Goal: Find specific page/section

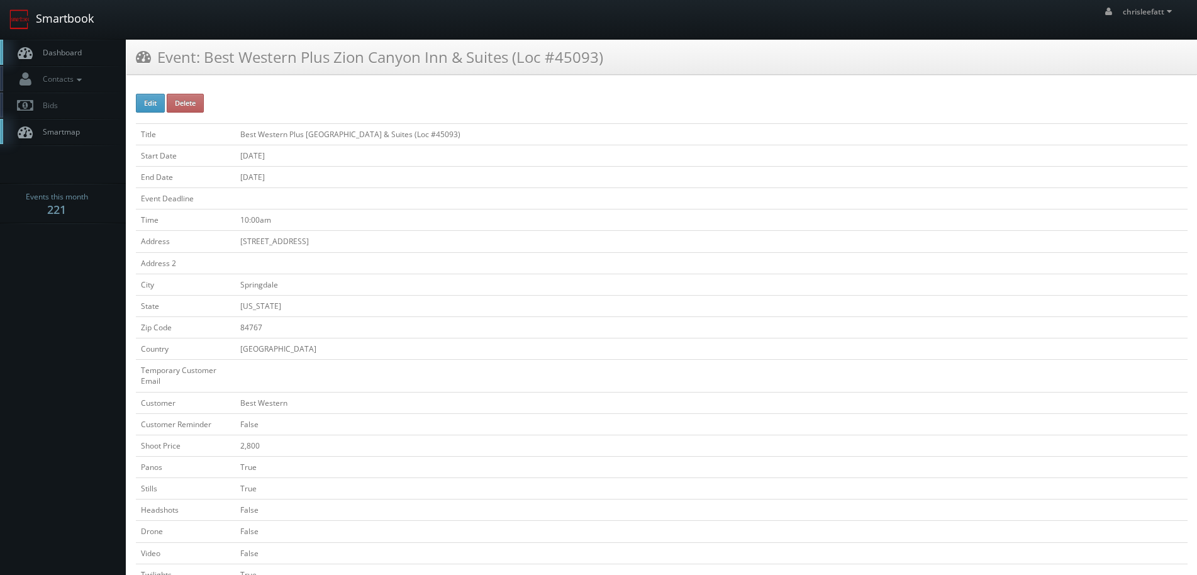
click at [66, 1] on link "Smartbook" at bounding box center [51, 19] width 103 height 39
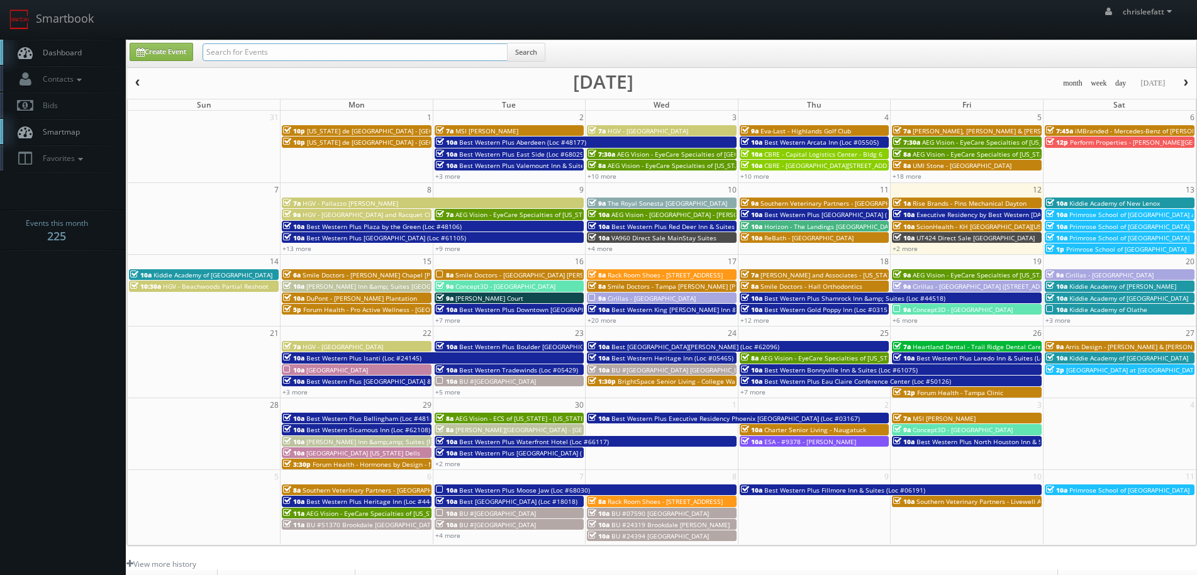
click at [338, 57] on input "text" at bounding box center [355, 52] width 305 height 18
type input "cnc91"
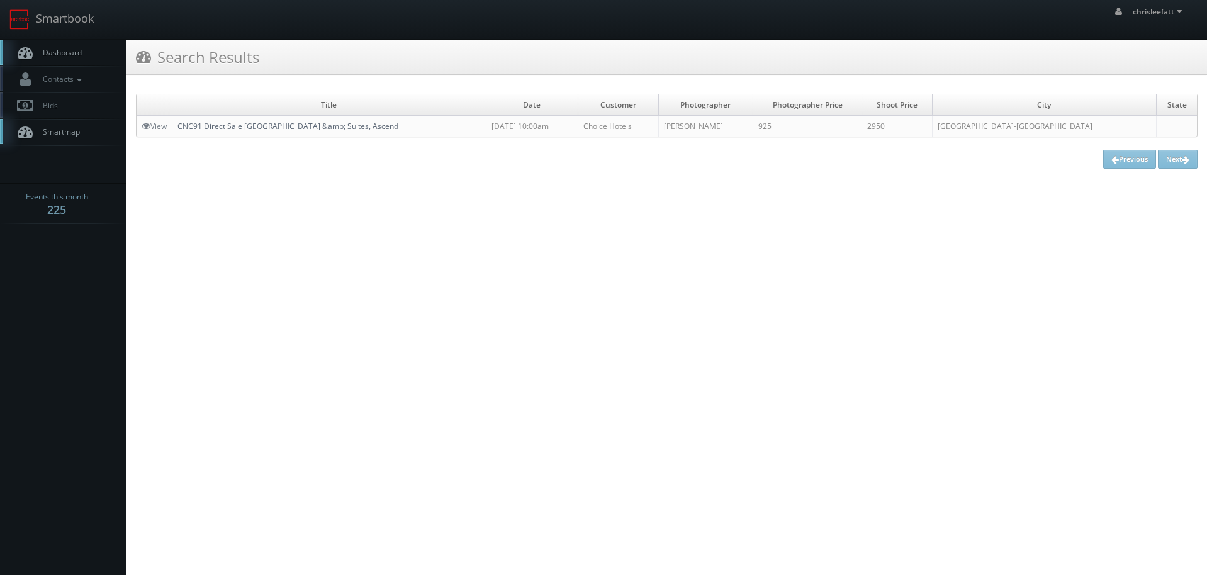
click at [330, 123] on link "CNC91 Direct Sale Amsterdam Inn &amp; Suites, Ascend" at bounding box center [287, 126] width 221 height 11
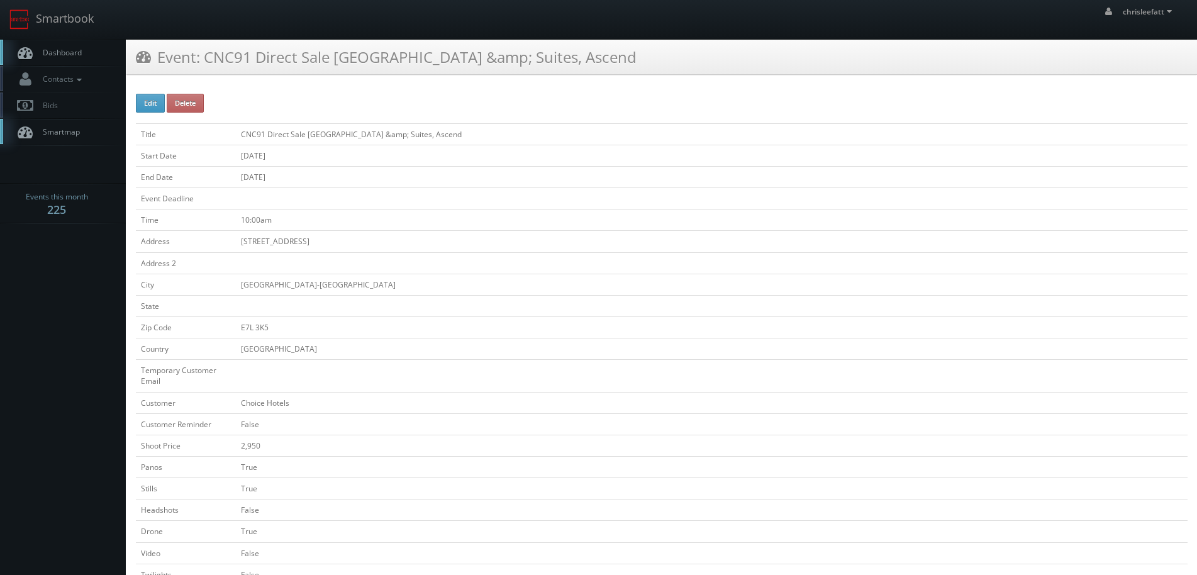
scroll to position [63, 0]
